Goal: Information Seeking & Learning: Check status

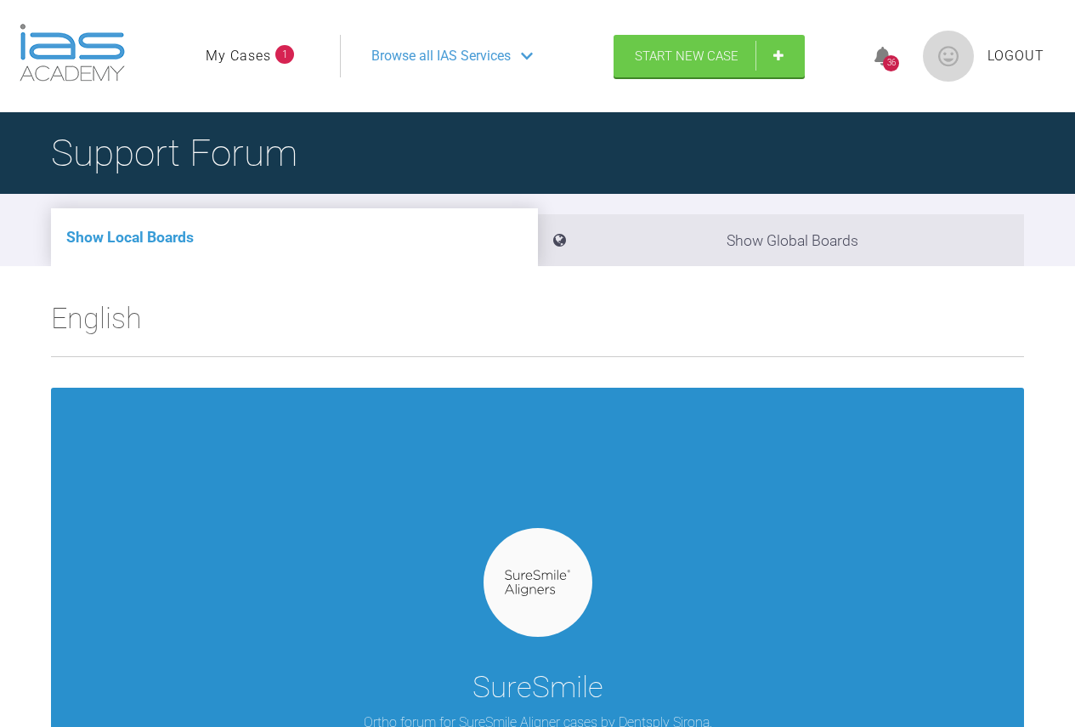
click at [546, 569] on img at bounding box center [537, 582] width 65 height 26
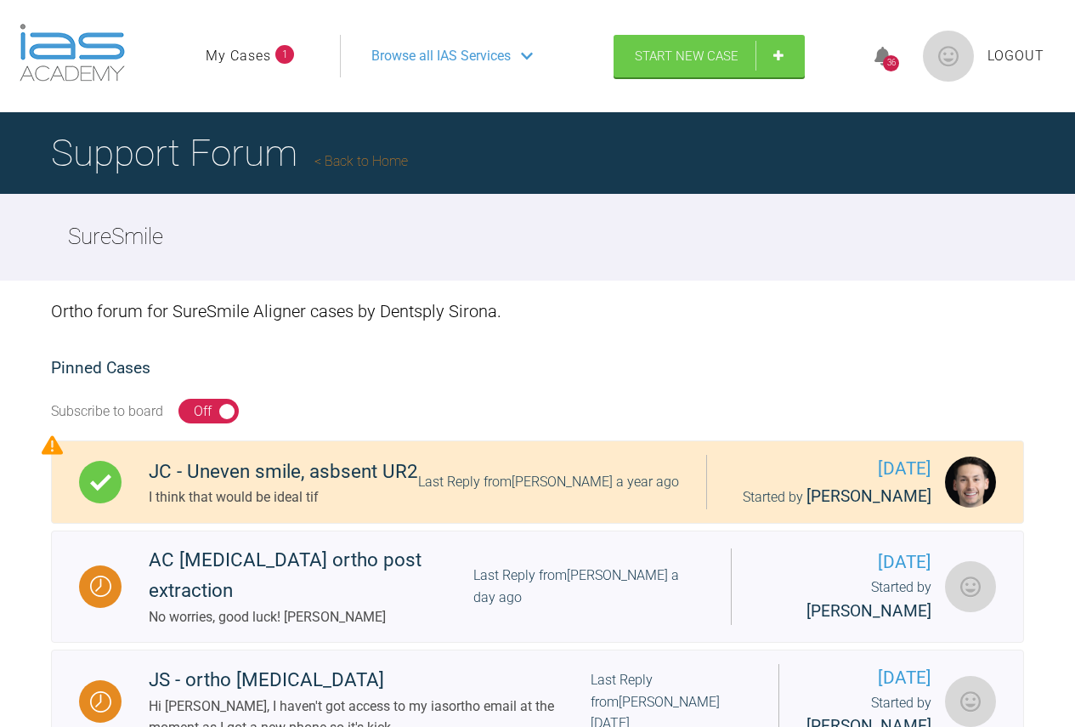
click at [255, 46] on link "My Cases" at bounding box center [238, 56] width 65 height 22
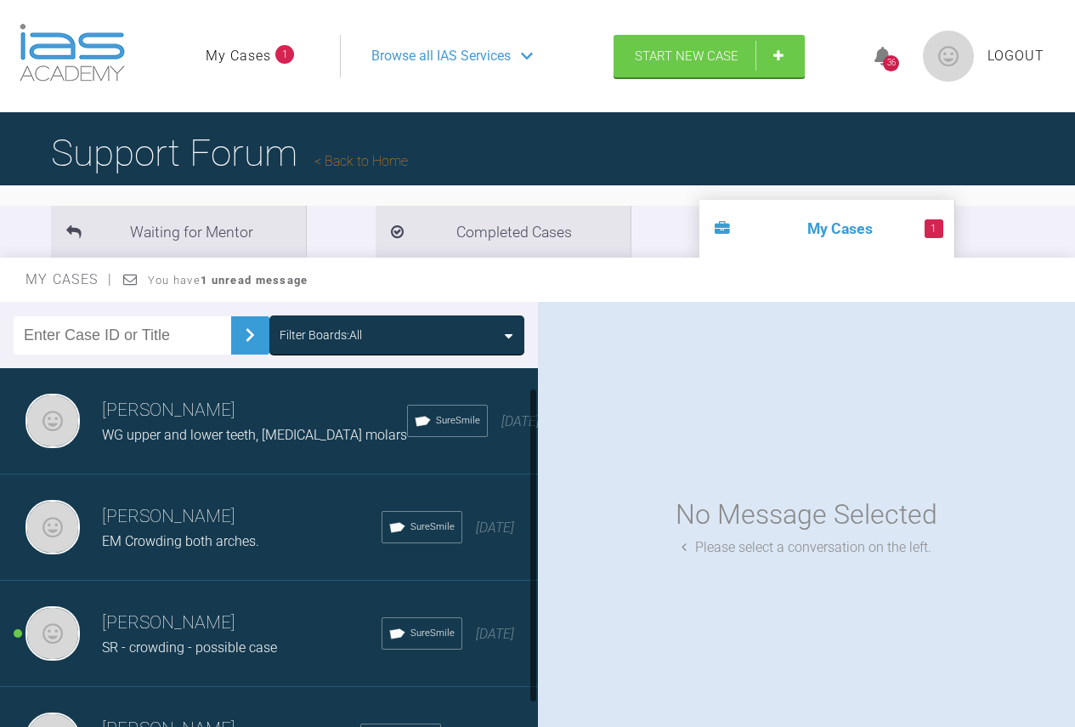
scroll to position [59, 0]
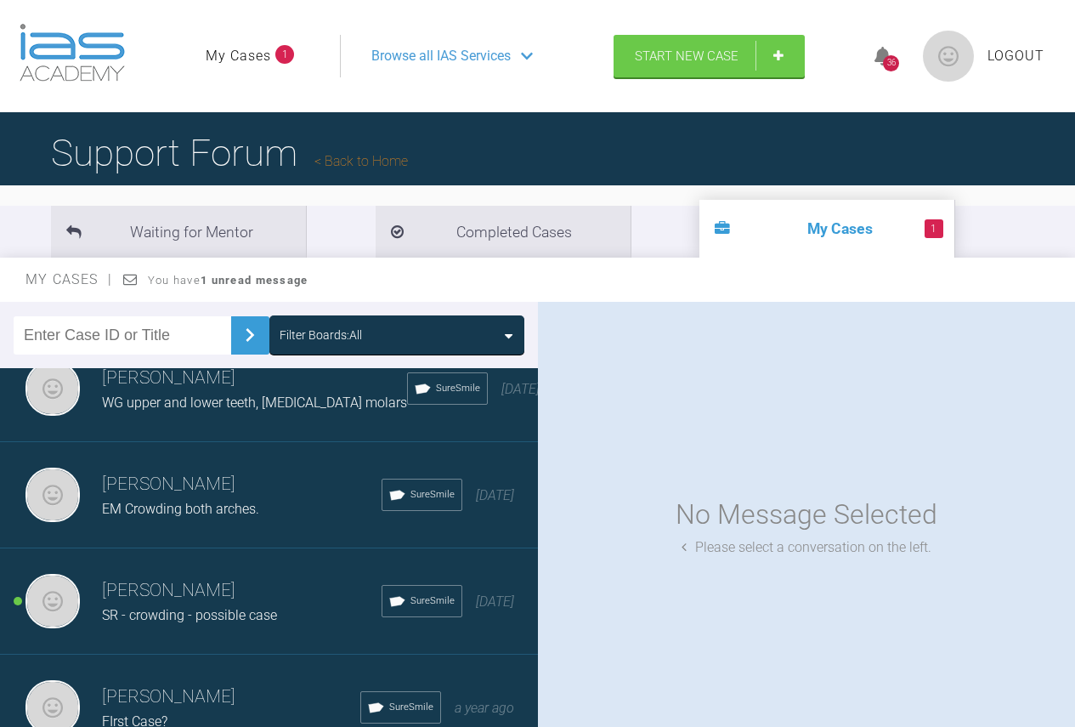
click at [178, 576] on h3 "[PERSON_NAME]" at bounding box center [242, 590] width 280 height 29
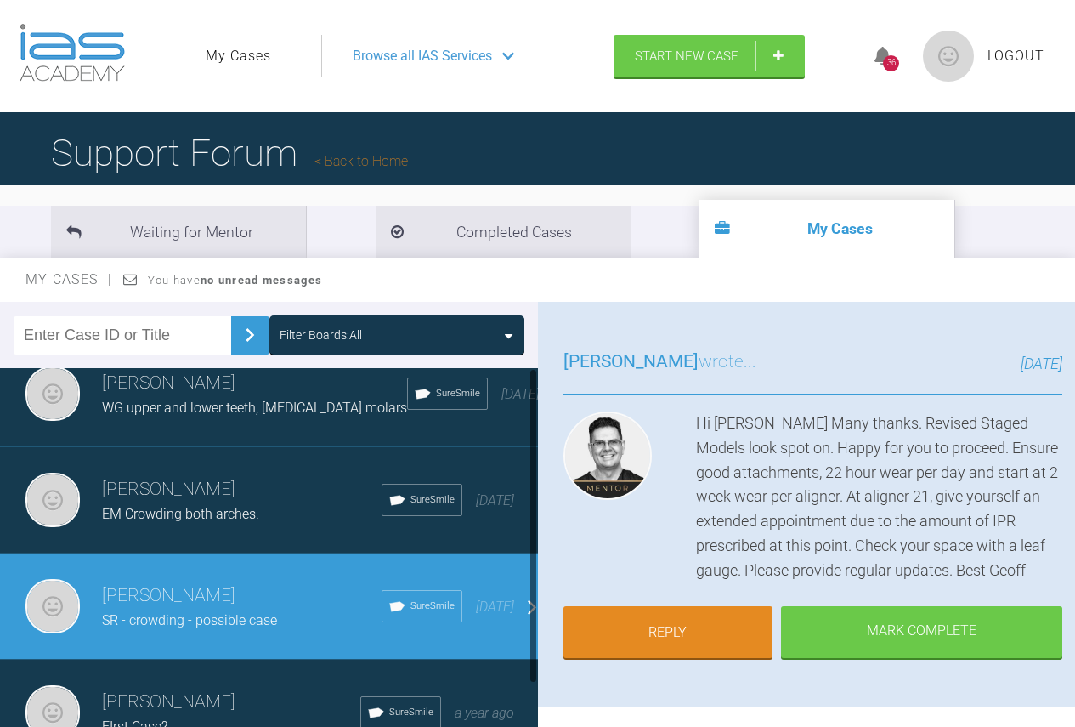
scroll to position [0, 0]
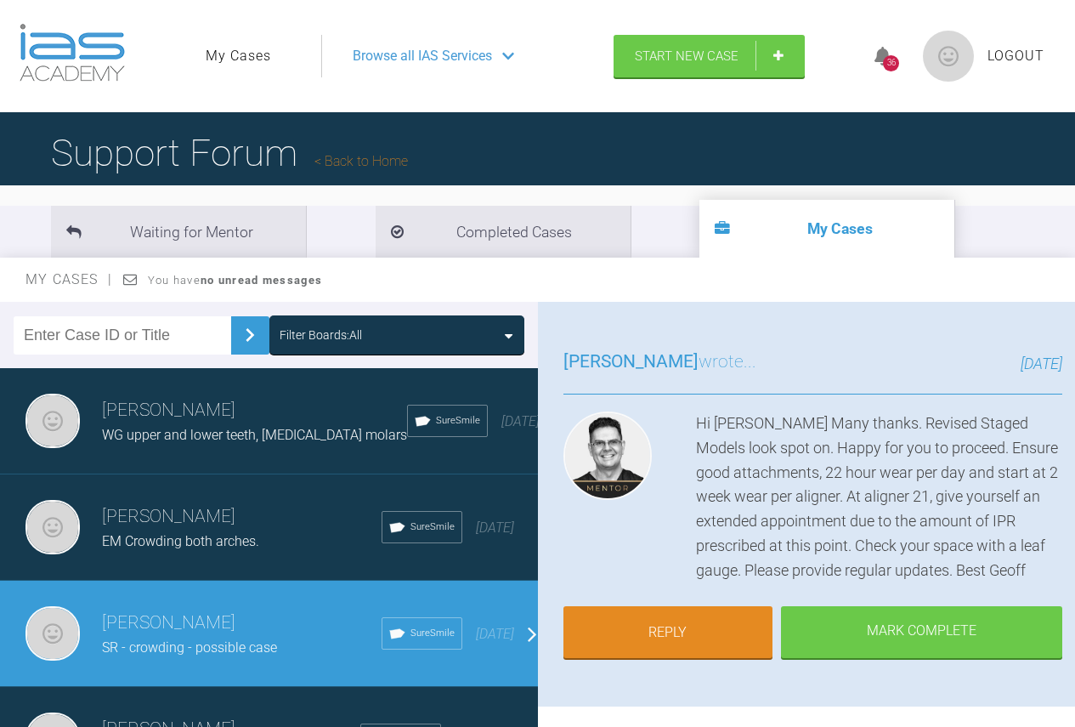
click at [191, 404] on h3 "[PERSON_NAME]" at bounding box center [254, 410] width 305 height 29
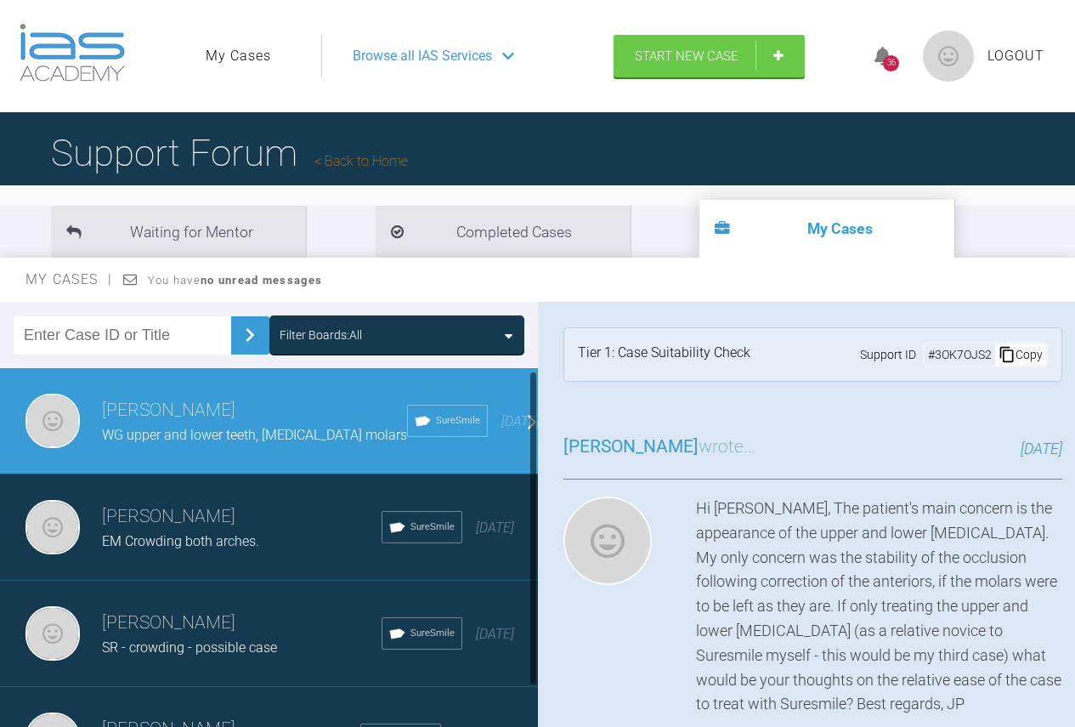
scroll to position [59, 0]
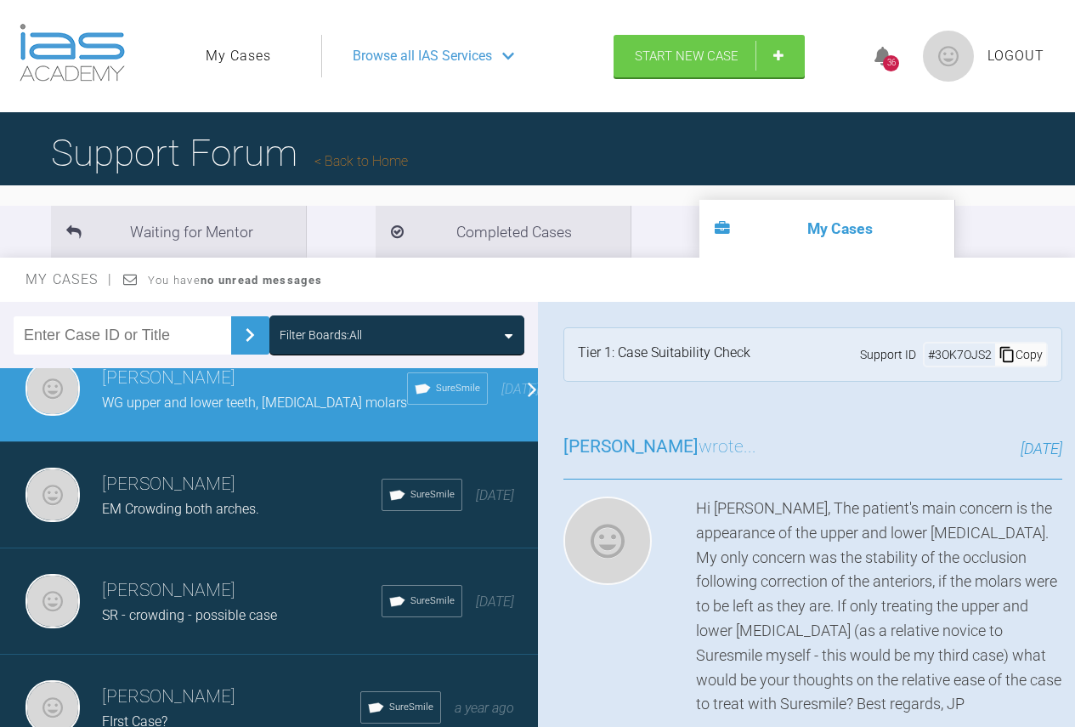
click at [215, 470] on h3 "[PERSON_NAME]" at bounding box center [242, 484] width 280 height 29
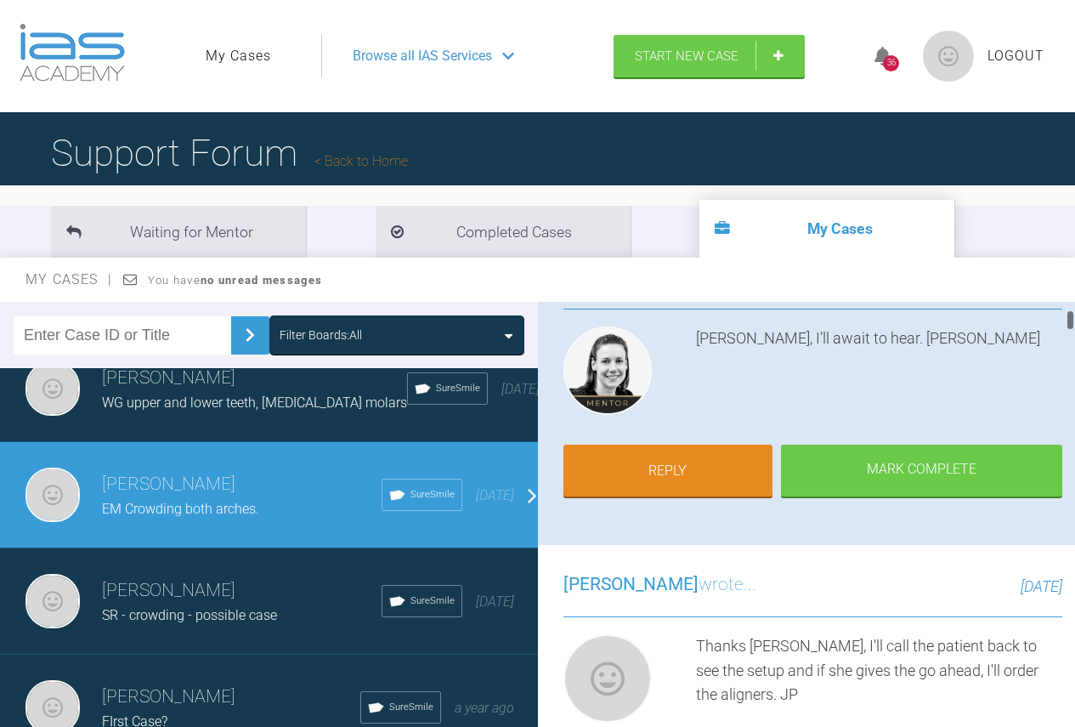
scroll to position [85, 0]
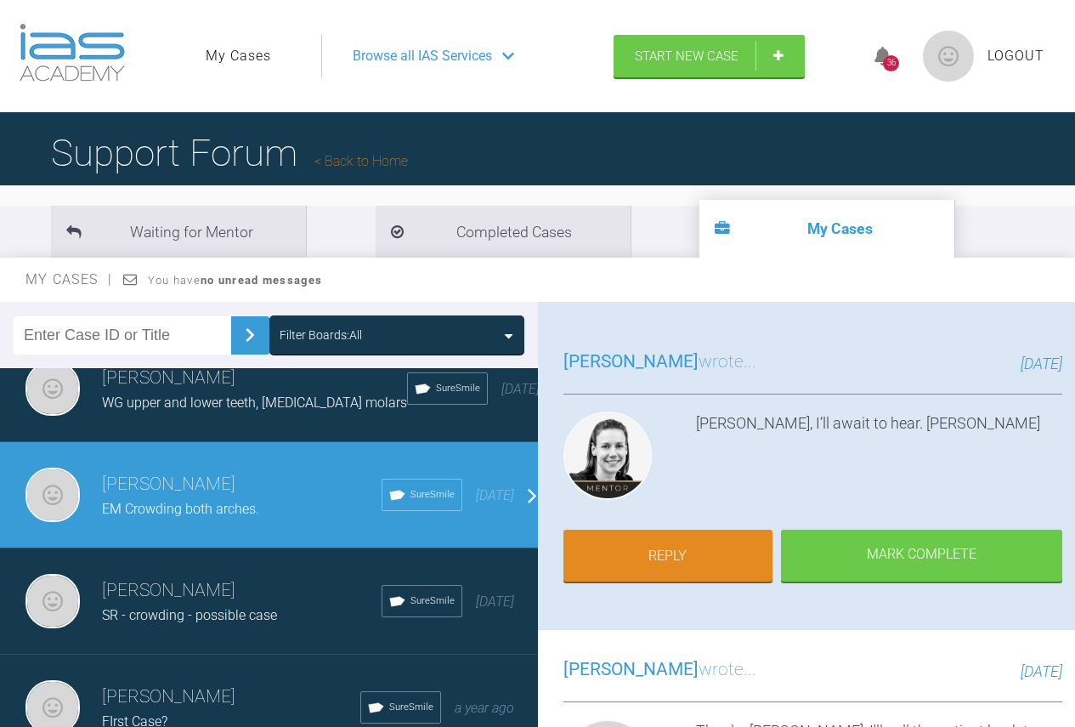
click at [192, 604] on div "SR - crowding - possible case" at bounding box center [242, 615] width 280 height 22
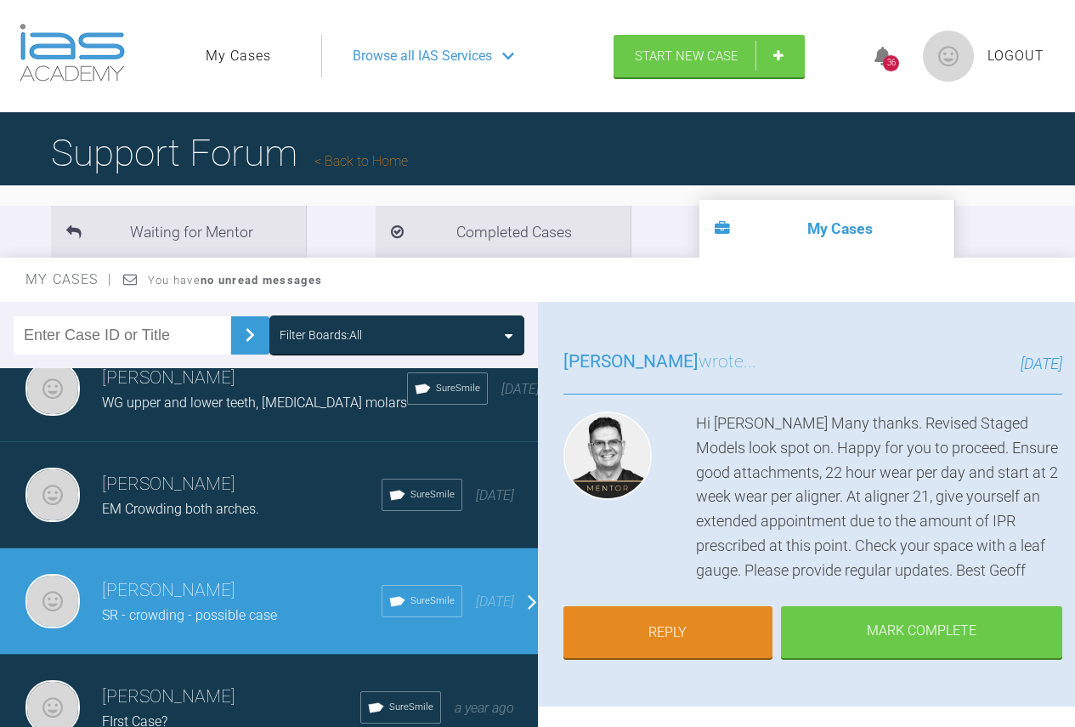
click at [205, 380] on div "[PERSON_NAME] [PERSON_NAME] upper and lower teeth, [MEDICAL_DATA] molars SureSm…" at bounding box center [275, 389] width 551 height 106
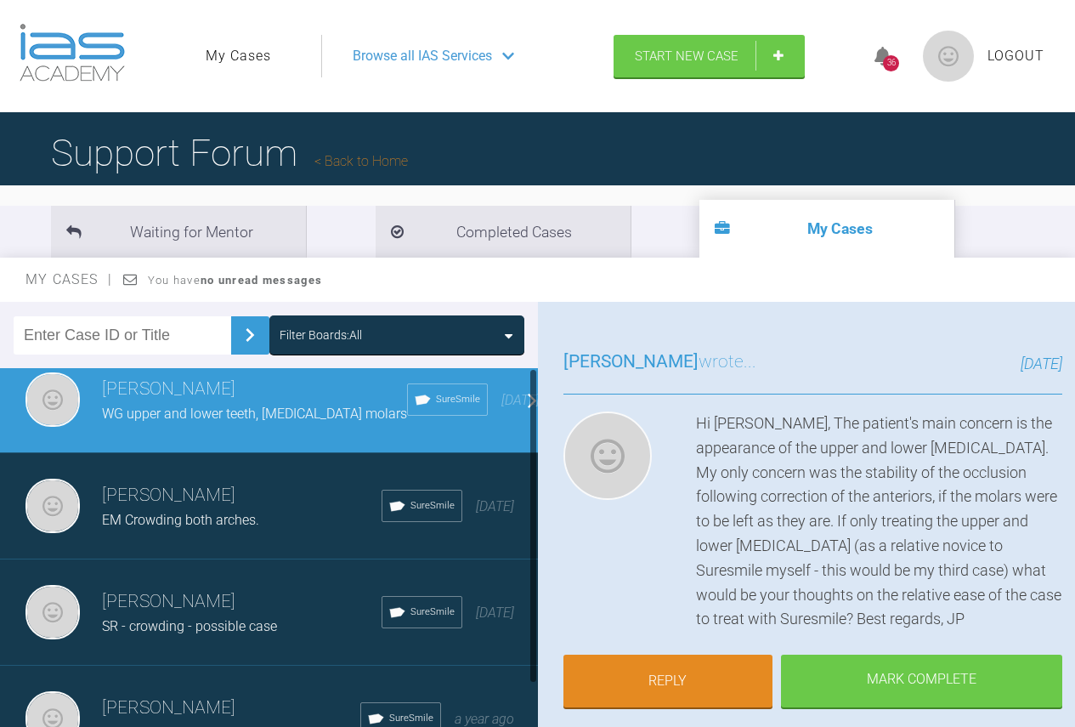
scroll to position [0, 0]
